Goal: Task Accomplishment & Management: Complete application form

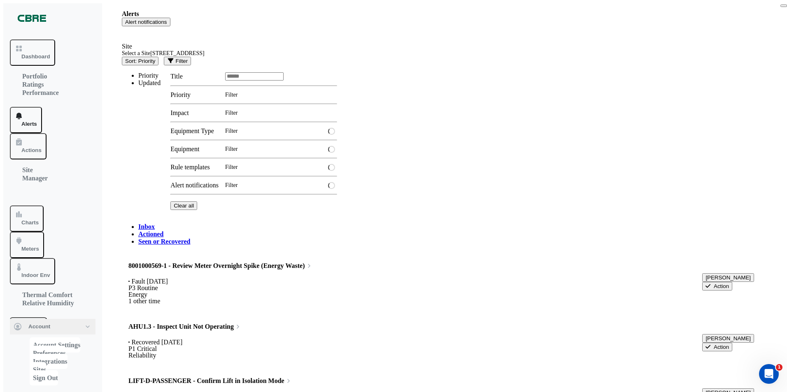
type textarea "**********"
click at [33, 147] on span "Actions" at bounding box center [31, 150] width 20 height 6
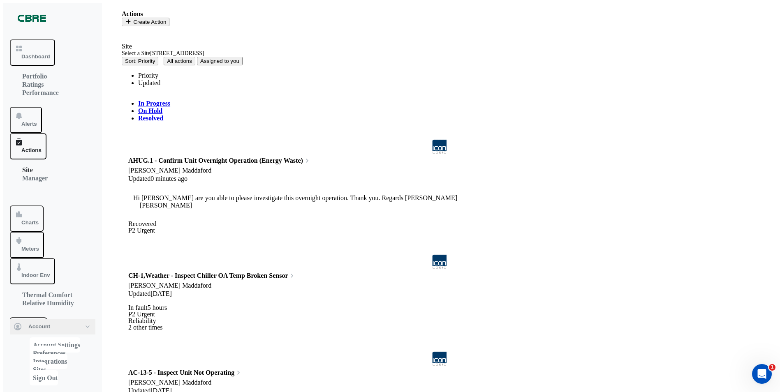
click at [203, 157] on span "AHUG.1 - Confirm Unit Overnight Operation (Energy" at bounding box center [205, 160] width 154 height 7
click at [780, 7] on button "Close" at bounding box center [783, 6] width 7 height 2
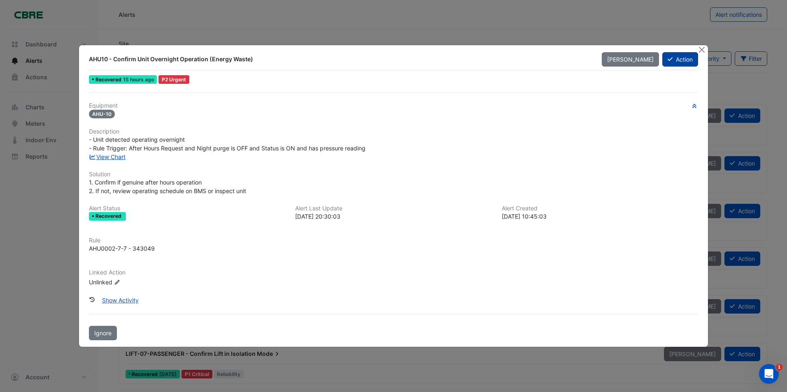
click at [676, 60] on button "Action" at bounding box center [680, 59] width 36 height 14
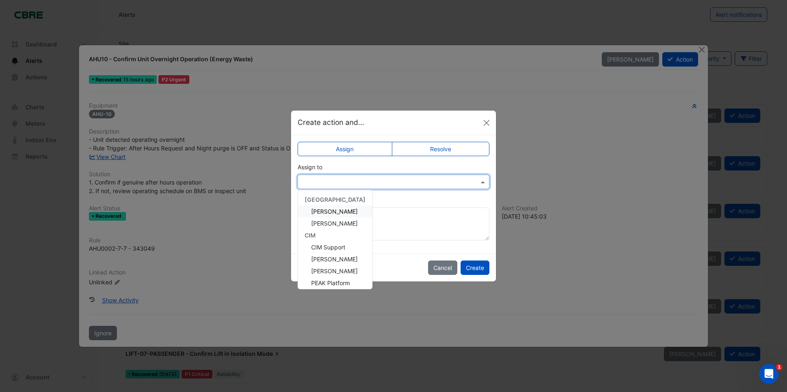
click at [481, 181] on span at bounding box center [483, 182] width 10 height 9
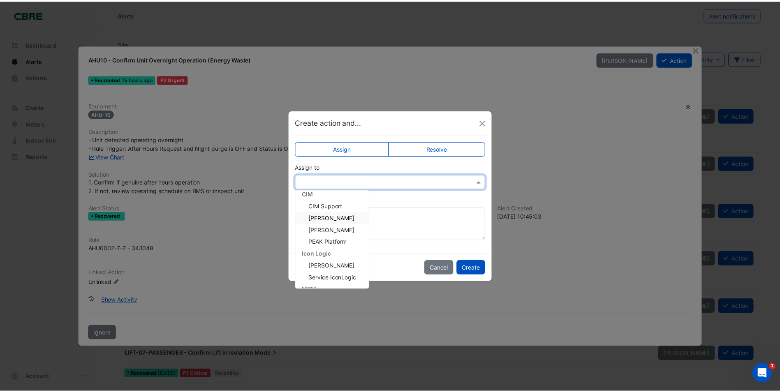
scroll to position [63, 0]
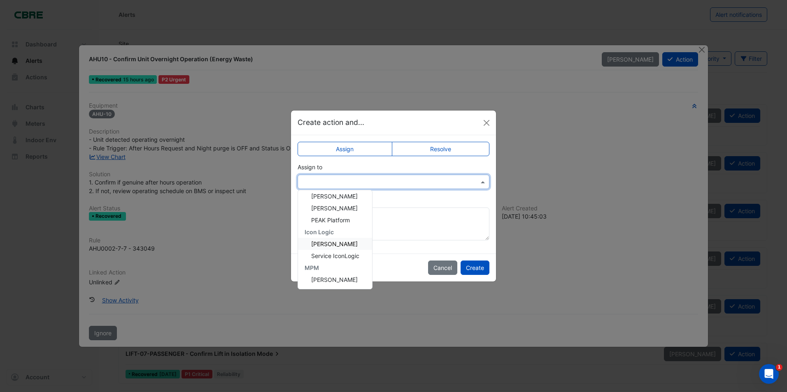
click at [331, 245] on span "[PERSON_NAME]" at bounding box center [334, 244] width 46 height 7
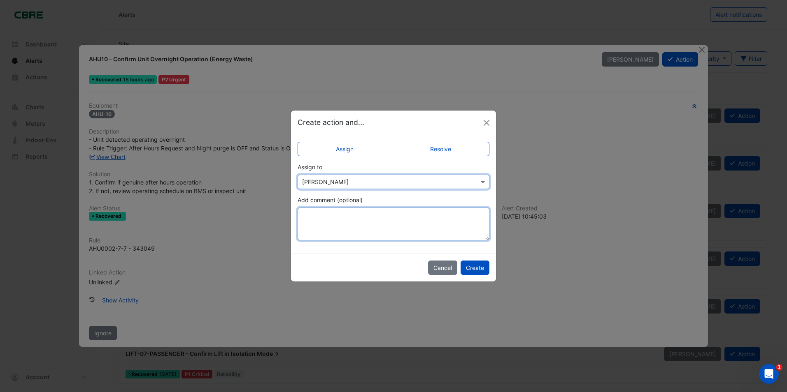
click at [326, 217] on textarea "Add comment (optional)" at bounding box center [393, 224] width 192 height 33
type textarea "**********"
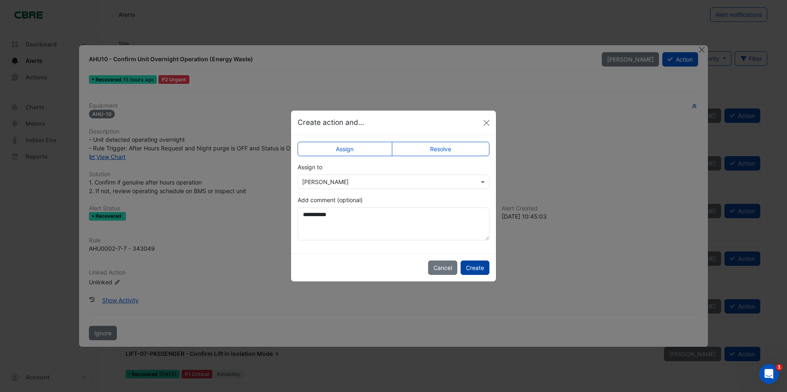
click at [469, 269] on button "Create" at bounding box center [474, 268] width 29 height 14
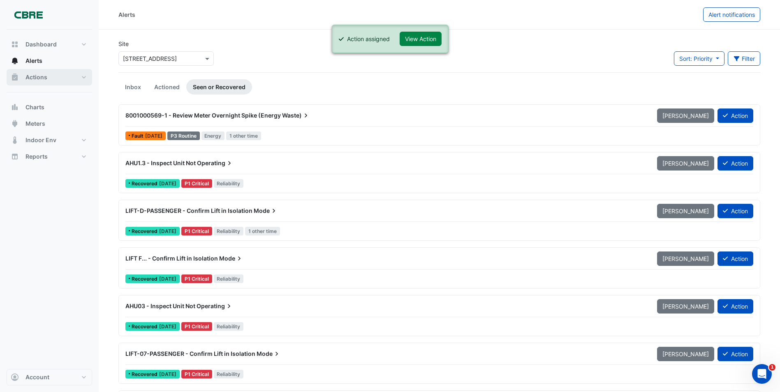
click at [32, 77] on span "Actions" at bounding box center [37, 77] width 22 height 8
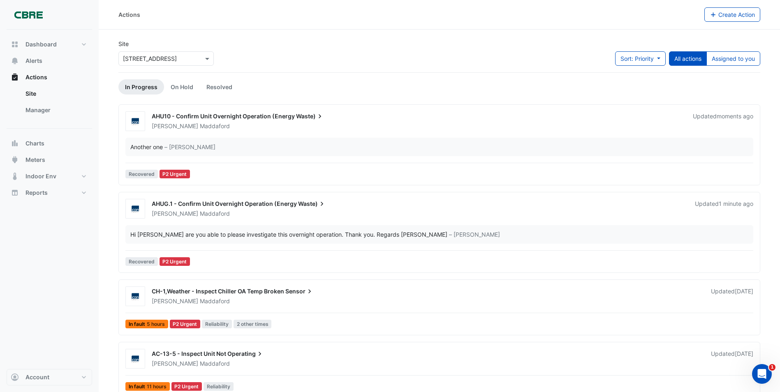
click at [189, 118] on span "AHU10 - Confirm Unit Overnight Operation (Energy" at bounding box center [223, 116] width 143 height 7
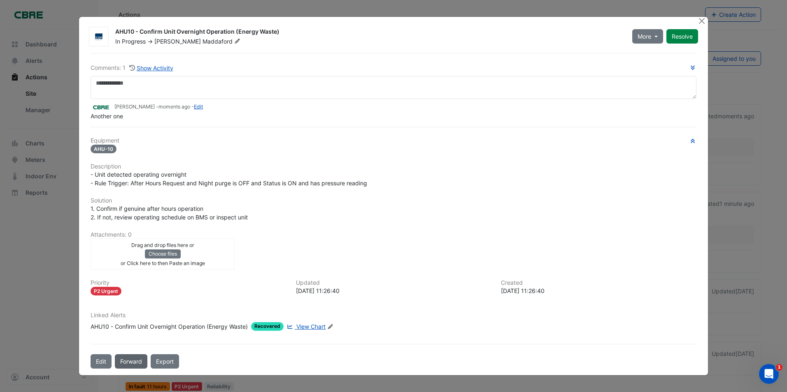
click at [133, 362] on button "Forward" at bounding box center [131, 362] width 32 height 14
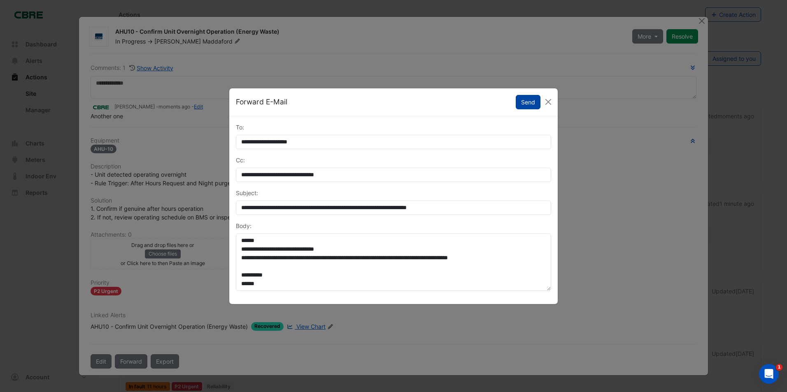
click at [527, 105] on button "Send" at bounding box center [527, 102] width 25 height 14
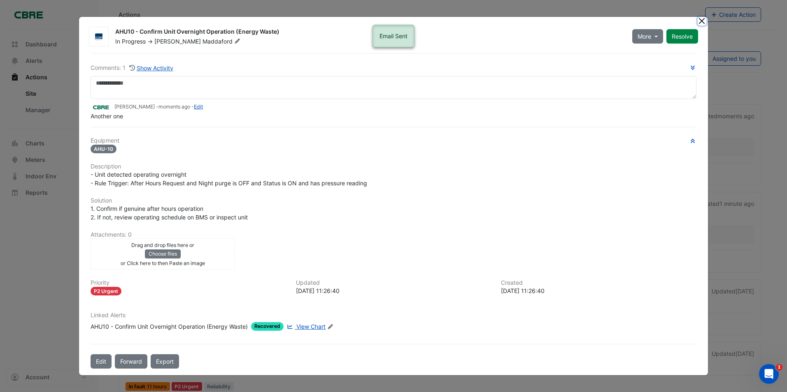
click at [699, 23] on button "Close" at bounding box center [701, 21] width 9 height 9
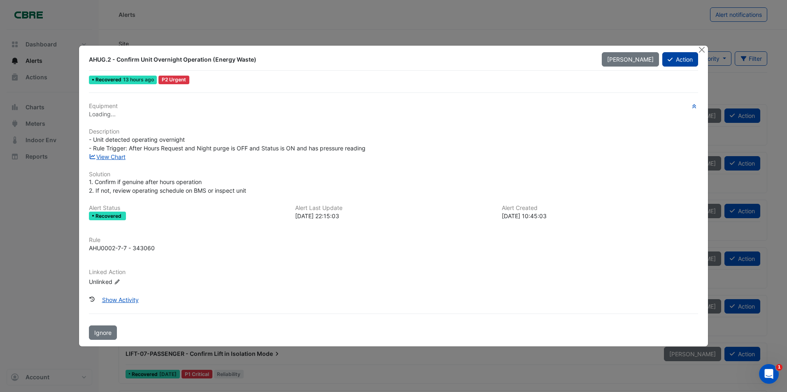
click at [684, 61] on button "Action" at bounding box center [680, 59] width 36 height 14
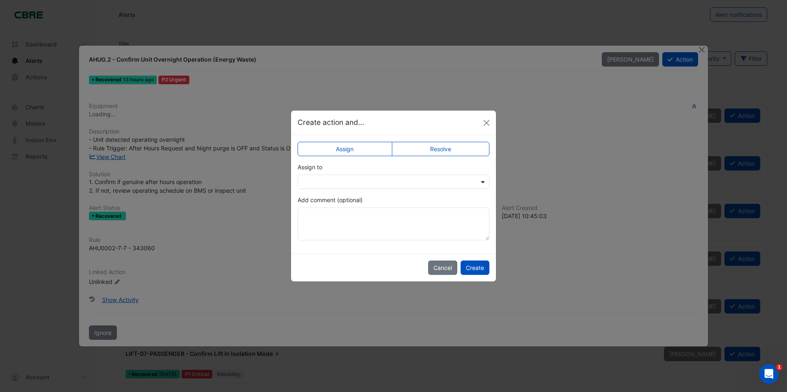
click at [480, 183] on span at bounding box center [483, 182] width 10 height 9
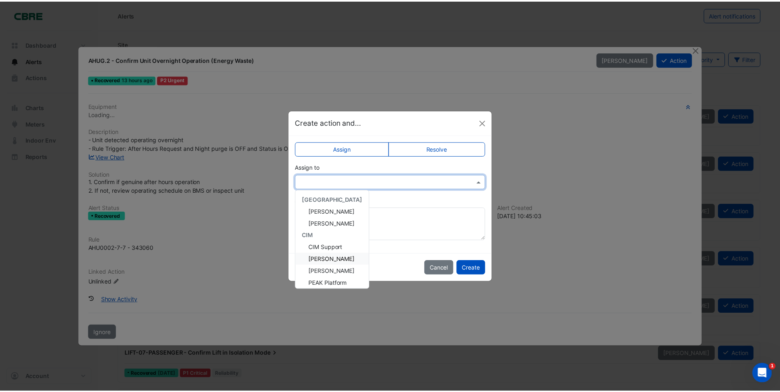
scroll to position [41, 0]
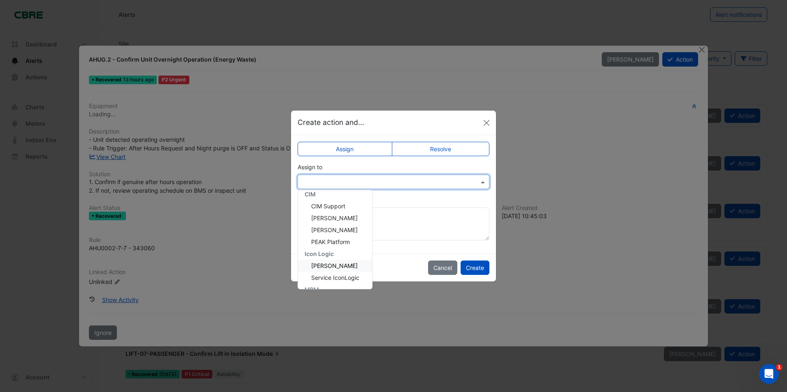
click at [325, 265] on span "[PERSON_NAME]" at bounding box center [334, 265] width 46 height 7
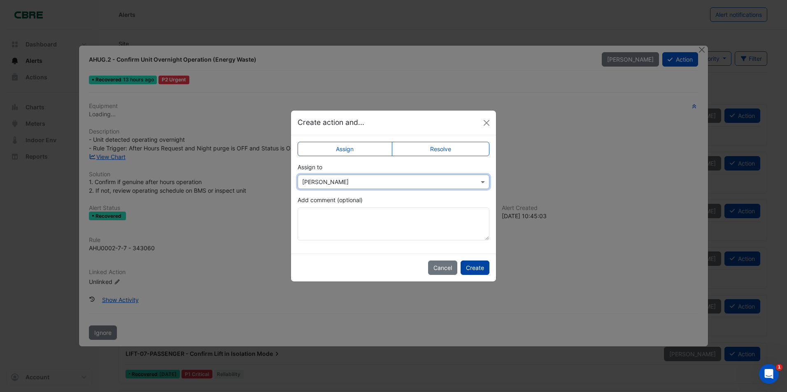
click at [474, 267] on button "Create" at bounding box center [474, 268] width 29 height 14
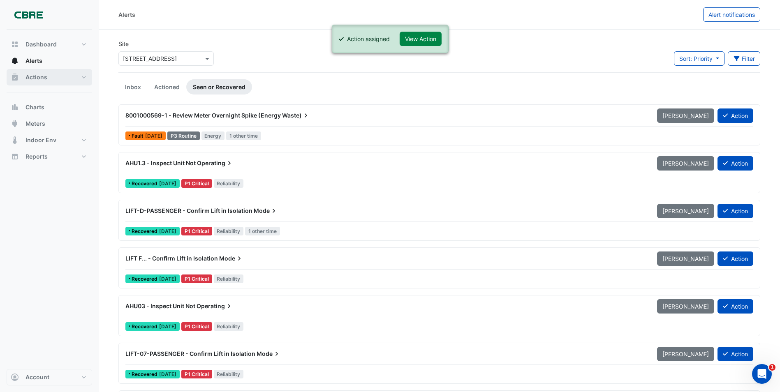
click at [37, 78] on span "Actions" at bounding box center [37, 77] width 22 height 8
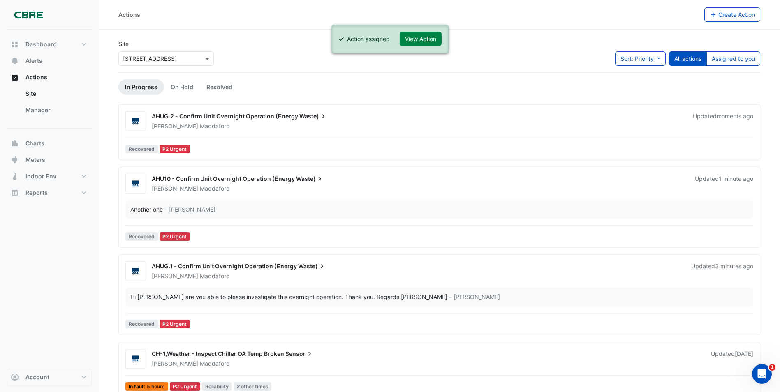
click at [218, 116] on span "AHUG.2 - Confirm Unit Overnight Operation (Energy" at bounding box center [225, 116] width 146 height 7
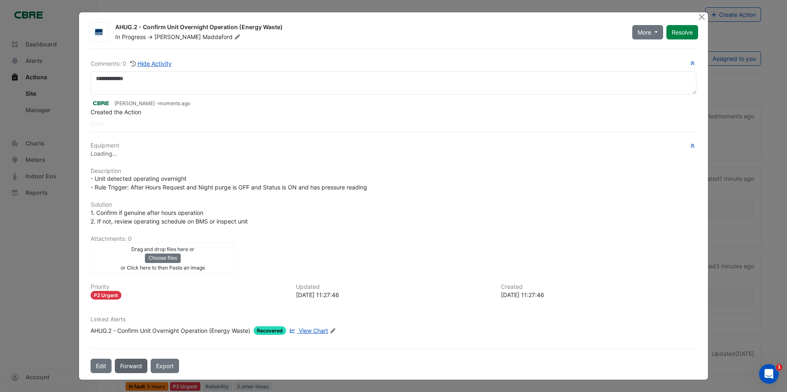
click at [129, 365] on button "Forward" at bounding box center [131, 366] width 32 height 14
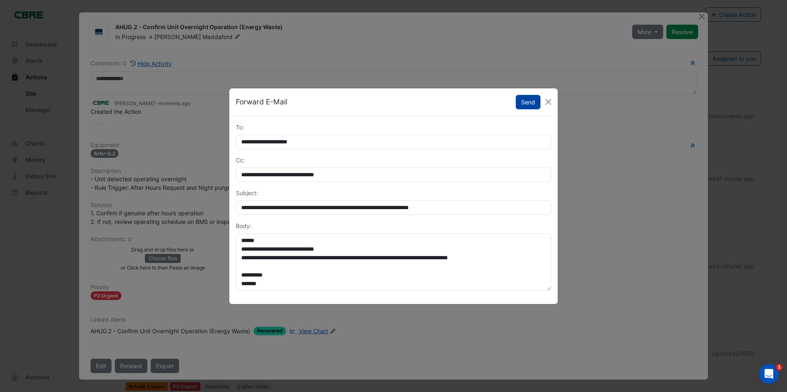
click at [525, 103] on button "Send" at bounding box center [527, 102] width 25 height 14
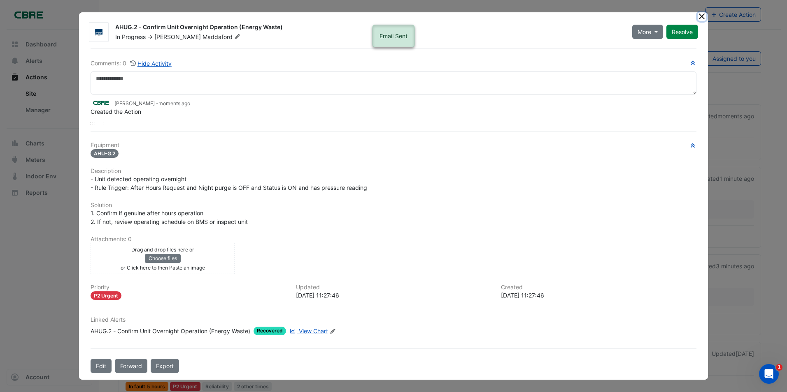
click at [702, 16] on button "Close" at bounding box center [701, 16] width 9 height 9
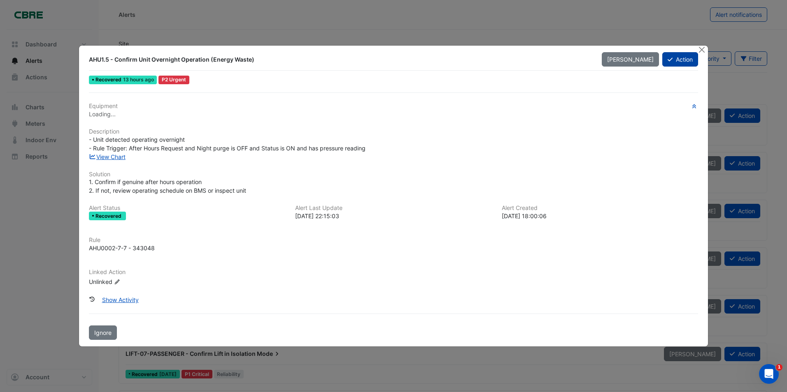
click at [680, 63] on button "Action" at bounding box center [680, 59] width 36 height 14
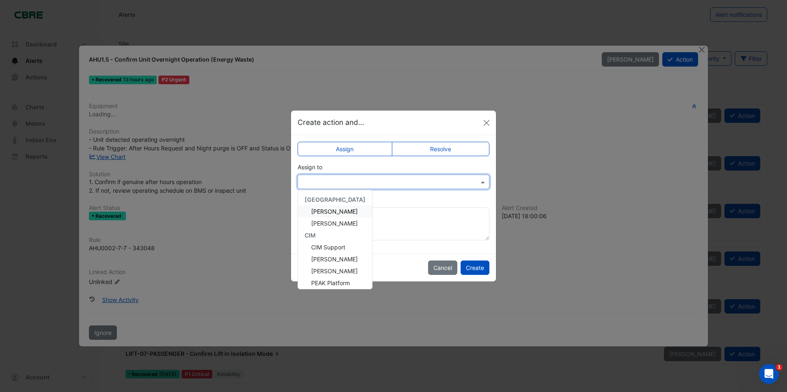
click at [482, 182] on span at bounding box center [483, 182] width 10 height 9
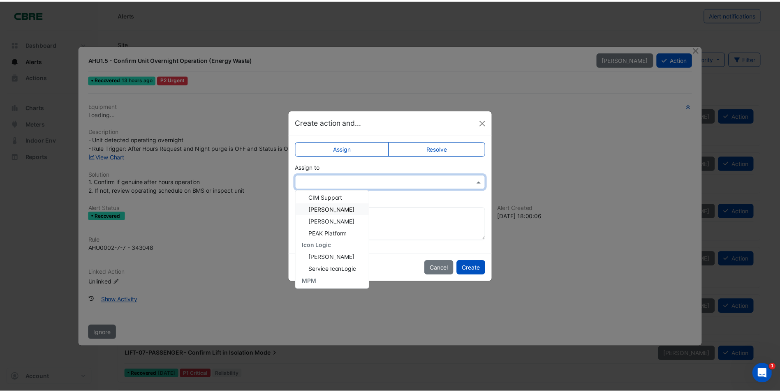
scroll to position [63, 0]
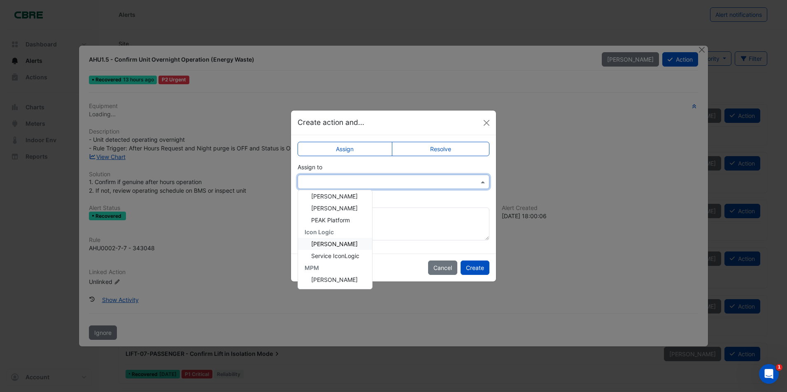
click at [323, 244] on span "[PERSON_NAME]" at bounding box center [334, 244] width 46 height 7
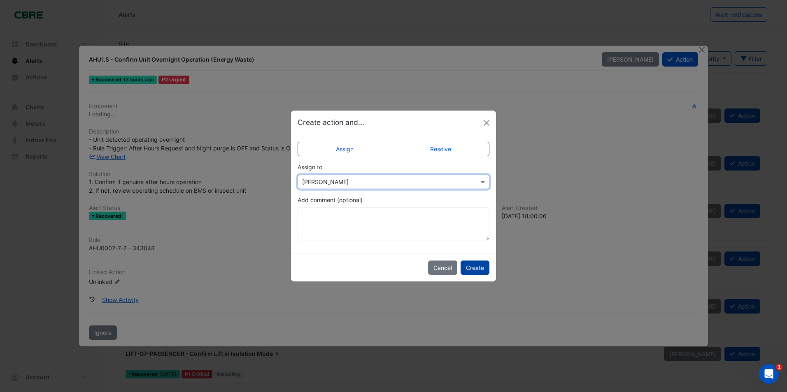
click at [471, 268] on button "Create" at bounding box center [474, 268] width 29 height 14
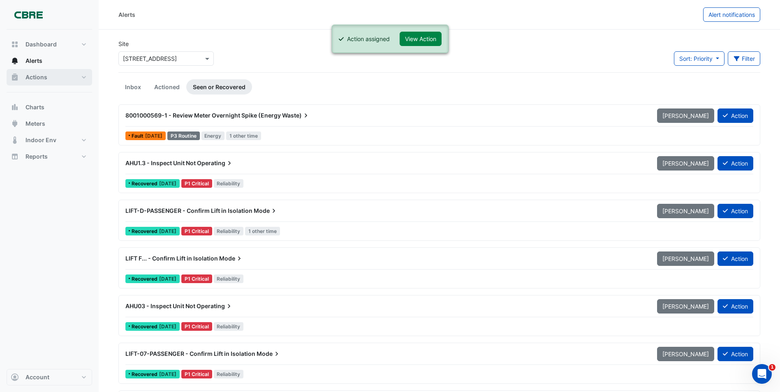
click at [34, 77] on span "Actions" at bounding box center [37, 77] width 22 height 8
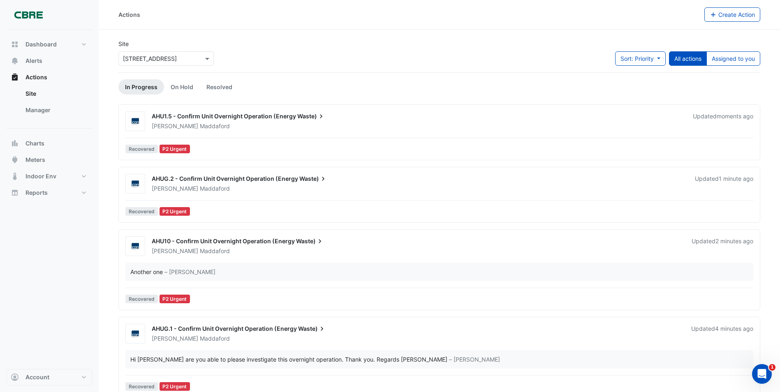
click at [232, 116] on span "AHU1.5 - Confirm Unit Overnight Operation (Energy" at bounding box center [224, 116] width 144 height 7
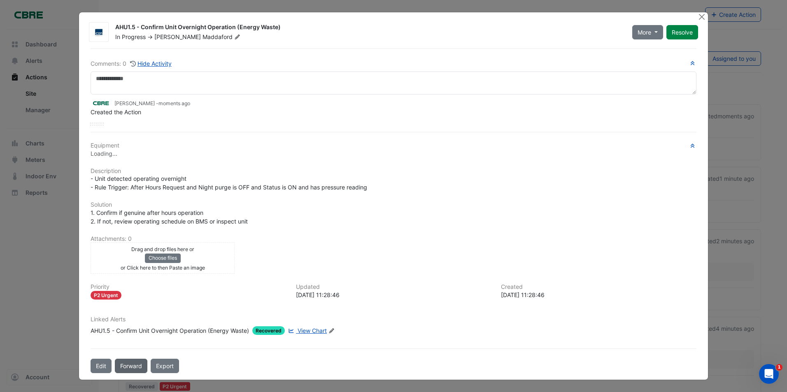
click at [128, 367] on button "Forward" at bounding box center [131, 366] width 32 height 14
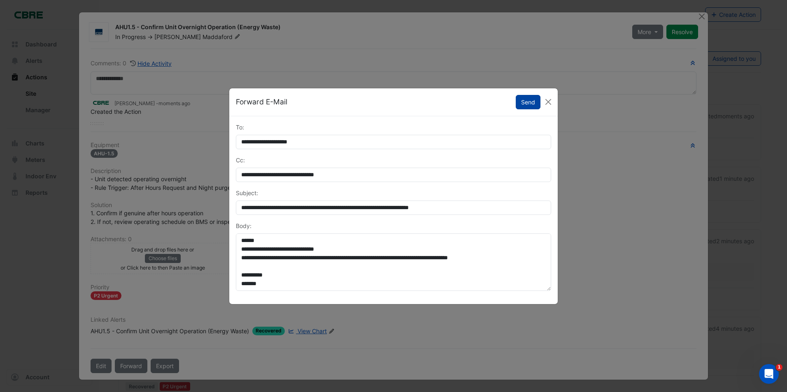
click at [527, 104] on button "Send" at bounding box center [527, 102] width 25 height 14
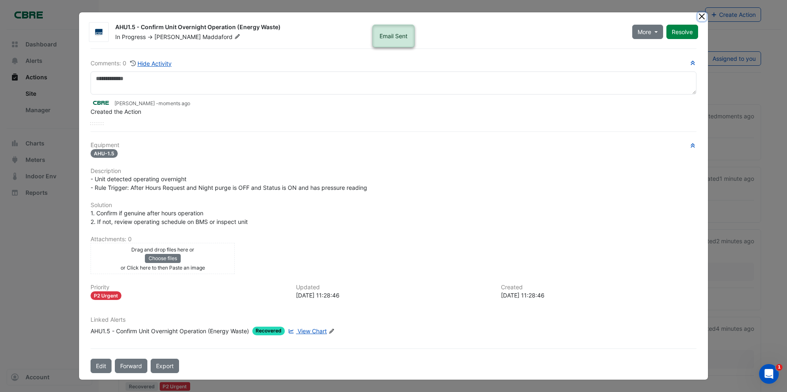
click at [701, 17] on button "Close" at bounding box center [701, 16] width 9 height 9
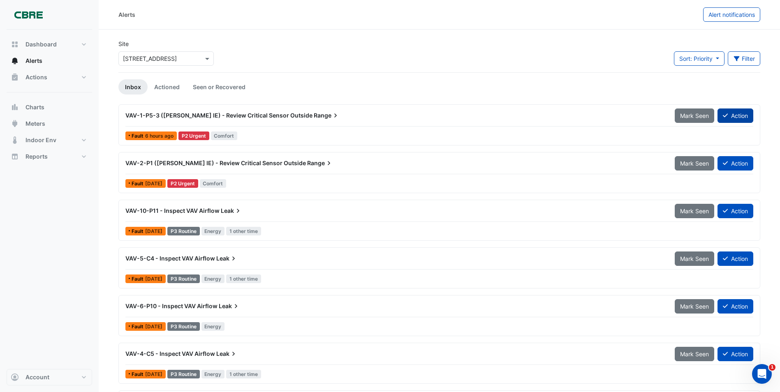
click at [733, 118] on button "Action" at bounding box center [736, 116] width 36 height 14
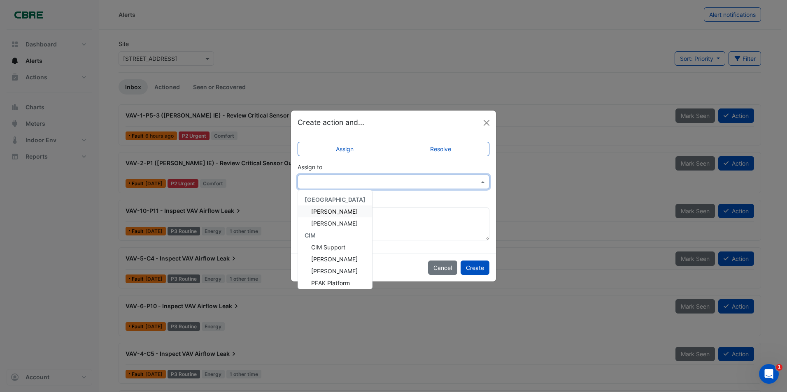
click at [483, 182] on span at bounding box center [483, 182] width 10 height 9
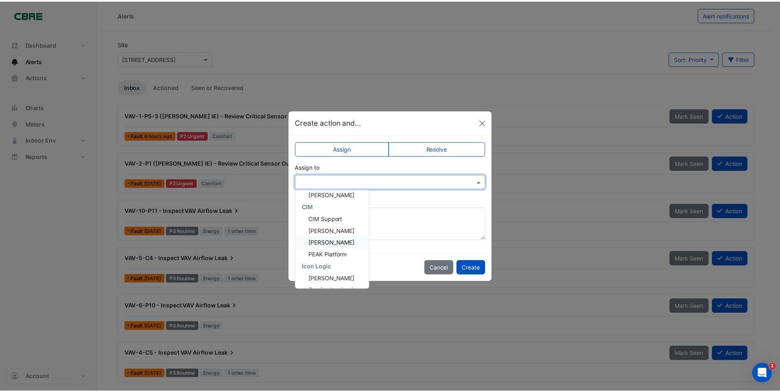
scroll to position [63, 0]
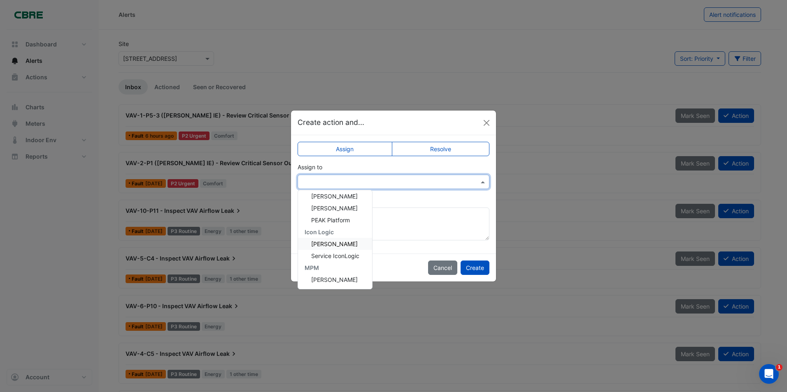
click at [328, 242] on span "[PERSON_NAME]" at bounding box center [334, 244] width 46 height 7
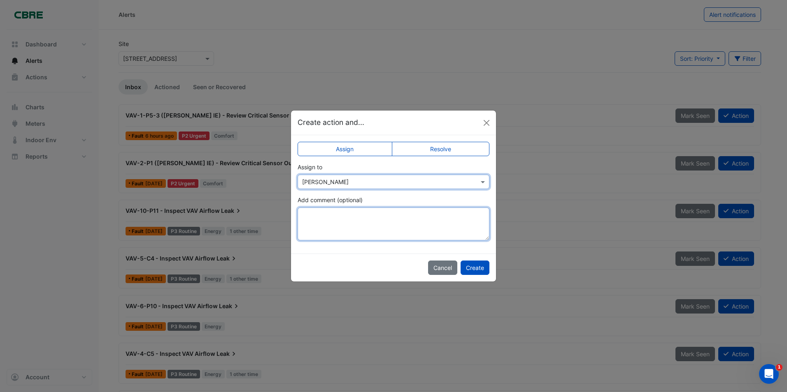
click at [325, 219] on textarea "Add comment (optional)" at bounding box center [393, 224] width 192 height 33
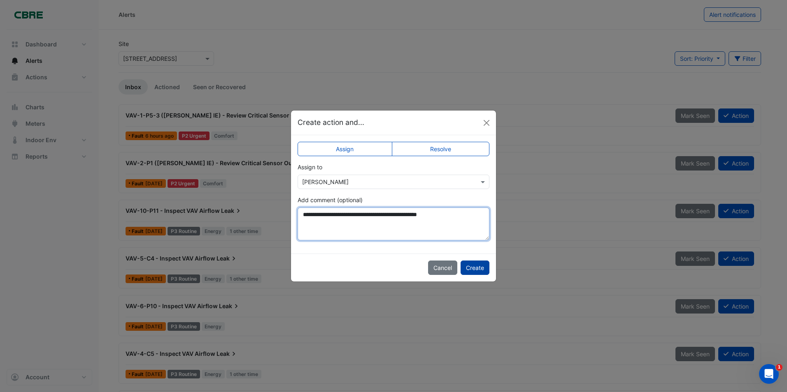
type textarea "**********"
click at [477, 267] on button "Create" at bounding box center [474, 268] width 29 height 14
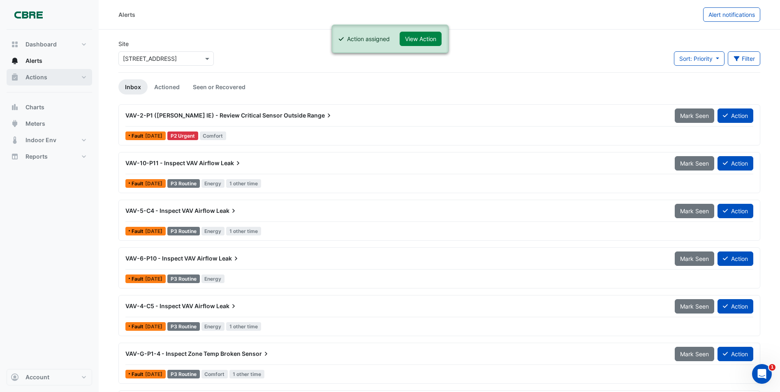
click at [34, 77] on span "Actions" at bounding box center [37, 77] width 22 height 8
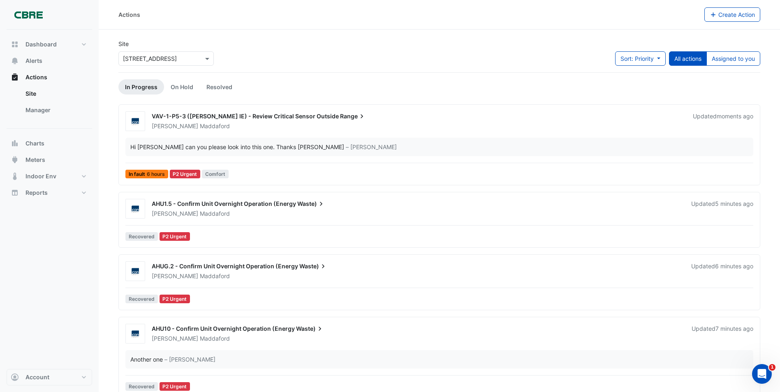
click at [236, 115] on span "VAV-1-P5-3 ([PERSON_NAME] IE) - Review Critical Sensor Outside" at bounding box center [245, 116] width 187 height 7
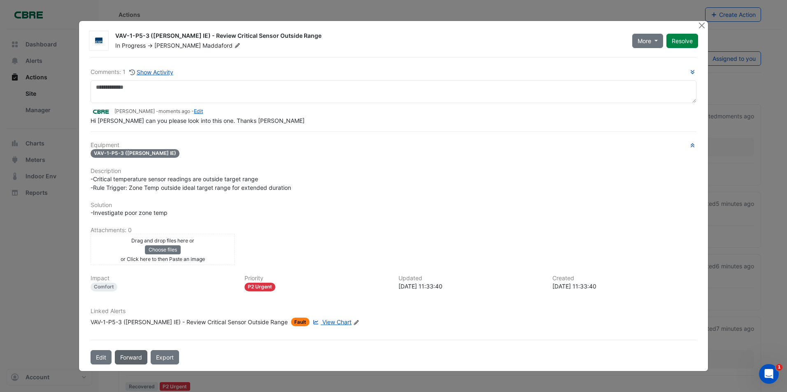
click at [134, 357] on button "Forward" at bounding box center [131, 357] width 32 height 14
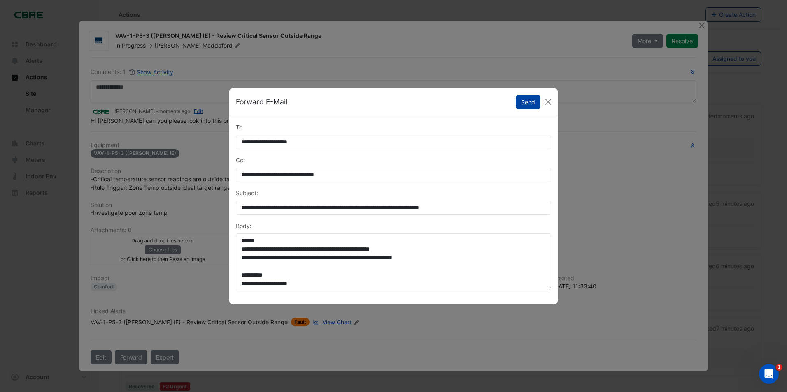
click at [522, 104] on button "Send" at bounding box center [527, 102] width 25 height 14
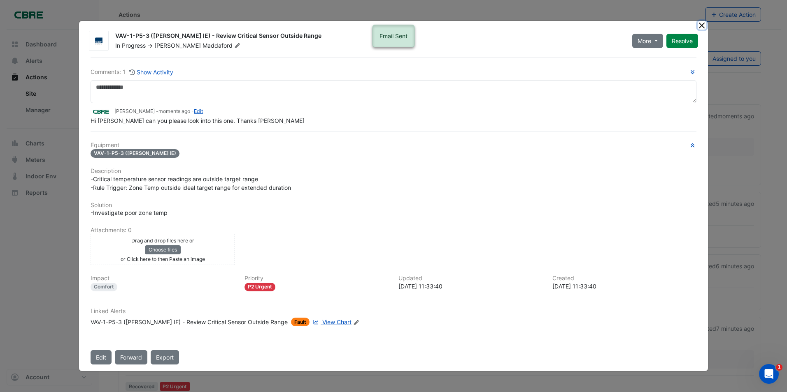
click at [701, 27] on button "Close" at bounding box center [701, 25] width 9 height 9
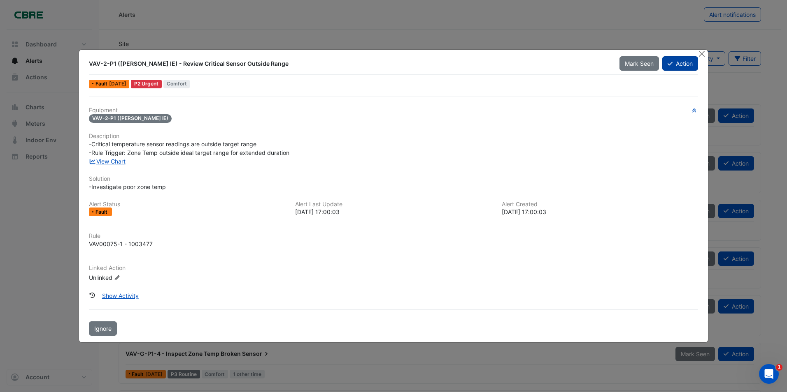
click at [677, 66] on button "Action" at bounding box center [680, 63] width 36 height 14
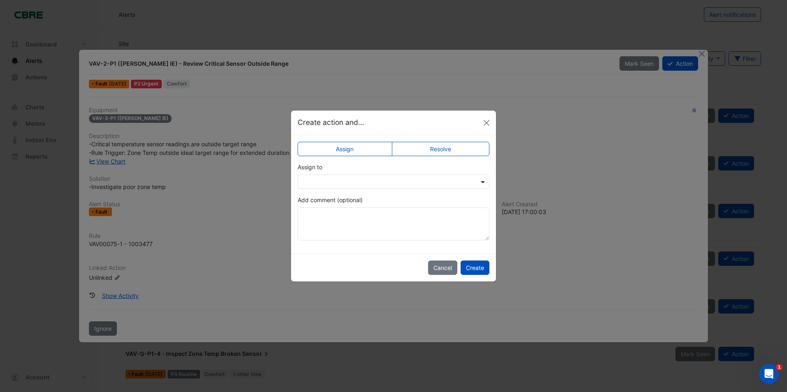
click at [483, 182] on span at bounding box center [483, 182] width 10 height 9
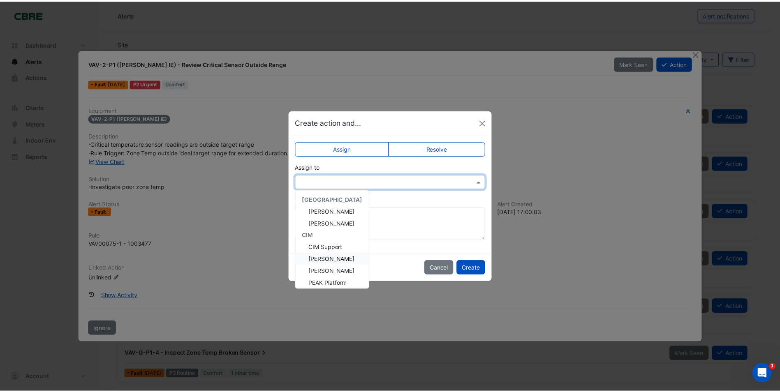
scroll to position [63, 0]
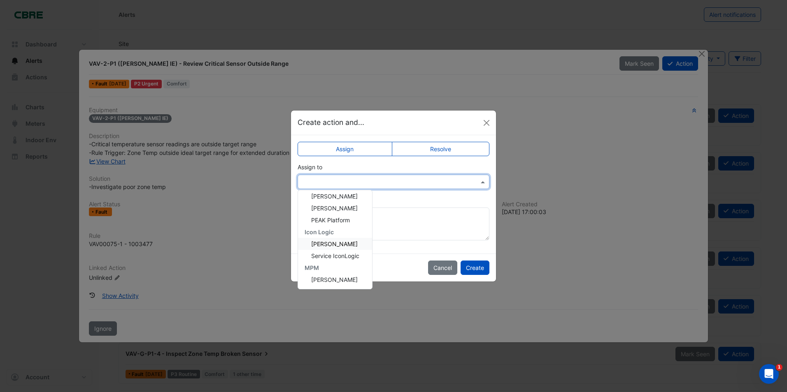
click at [323, 244] on span "[PERSON_NAME]" at bounding box center [334, 244] width 46 height 7
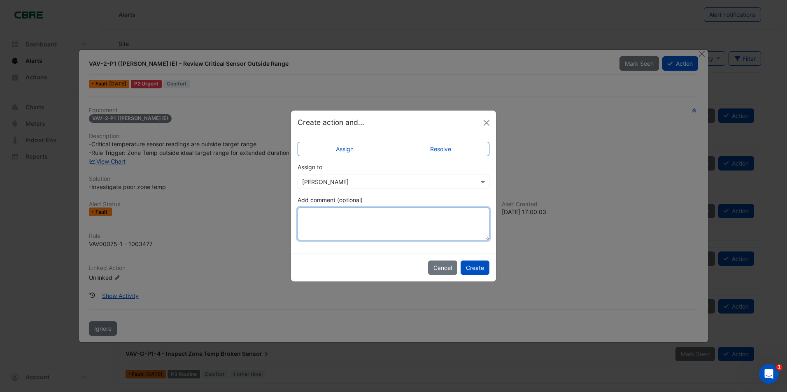
click at [318, 221] on textarea "Add comment (optional)" at bounding box center [393, 224] width 192 height 33
type textarea "*"
type textarea "**********"
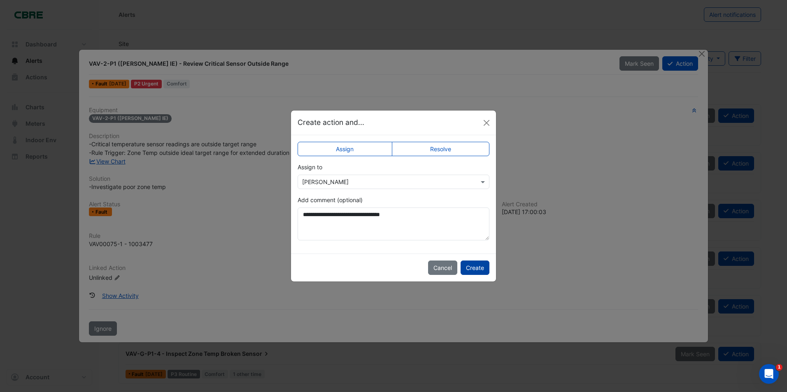
click at [471, 272] on button "Create" at bounding box center [474, 268] width 29 height 14
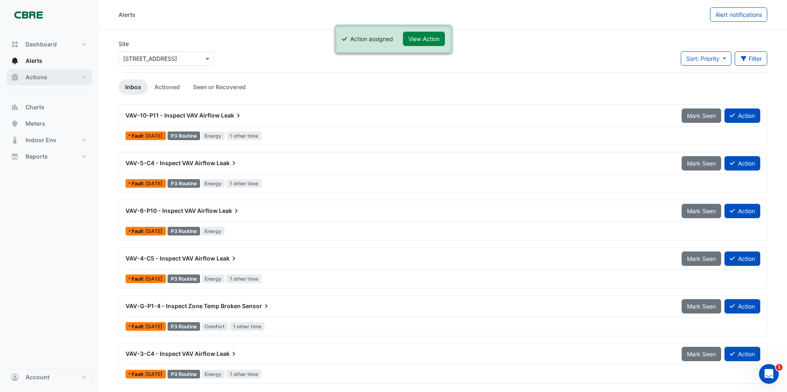
click at [32, 77] on span "Actions" at bounding box center [37, 77] width 22 height 8
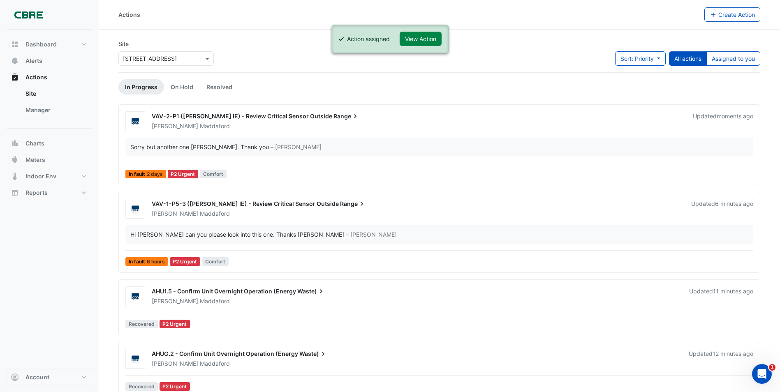
click at [237, 115] on span "VAV-2-P1 ([PERSON_NAME] IE) - Review Critical Sensor Outside" at bounding box center [242, 116] width 181 height 7
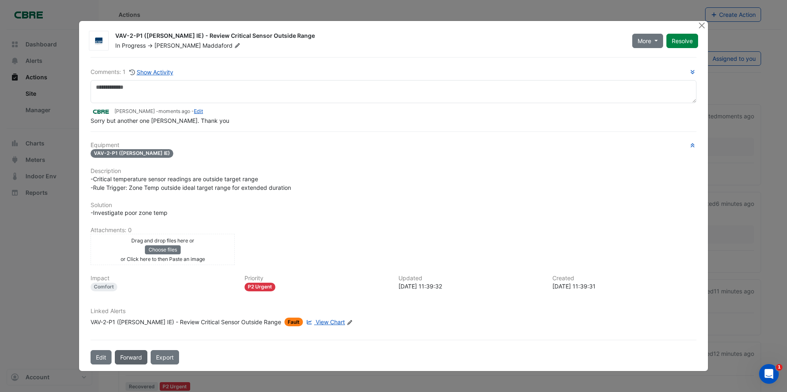
click at [133, 357] on button "Forward" at bounding box center [131, 357] width 32 height 14
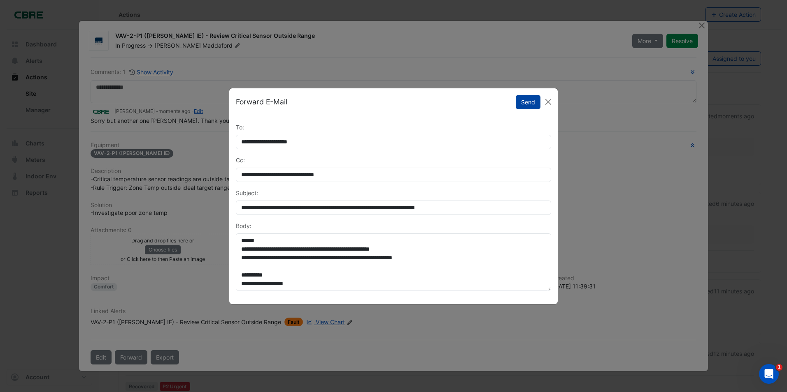
click at [529, 104] on button "Send" at bounding box center [527, 102] width 25 height 14
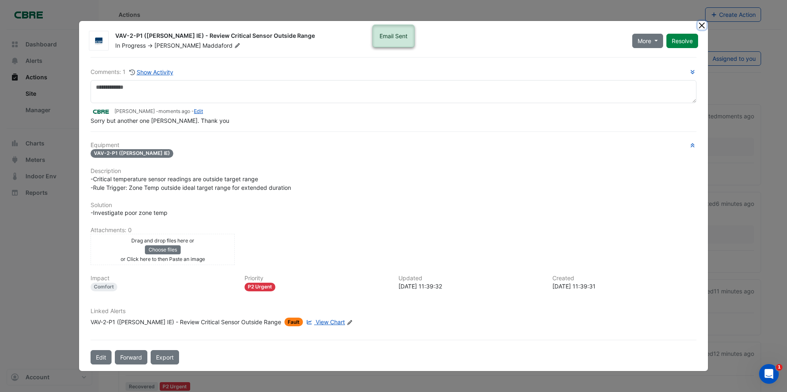
click at [701, 27] on button "Close" at bounding box center [701, 25] width 9 height 9
